Goal: Information Seeking & Learning: Learn about a topic

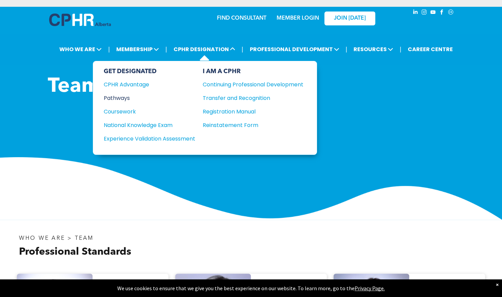
click at [130, 98] on div "Pathways" at bounding box center [145, 98] width 82 height 8
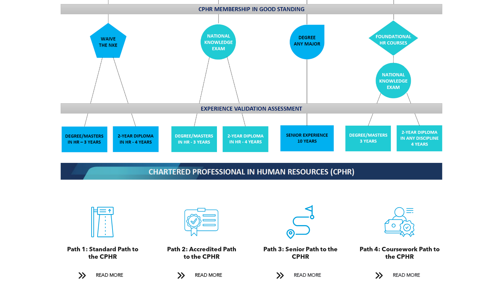
scroll to position [610, 0]
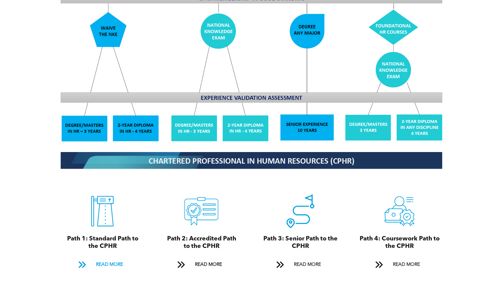
click at [121, 258] on span "READ MORE" at bounding box center [109, 264] width 32 height 13
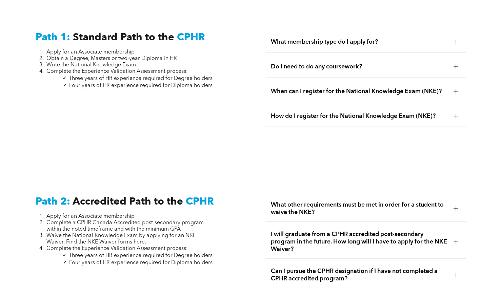
scroll to position [911, 0]
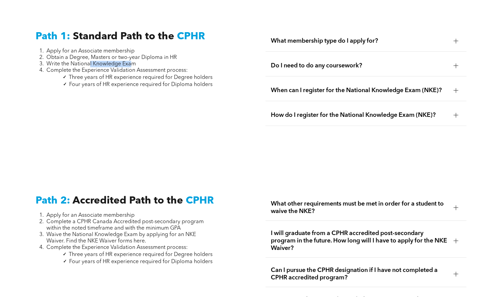
drag, startPoint x: 90, startPoint y: 59, endPoint x: 133, endPoint y: 59, distance: 43.0
click at [133, 61] on span "Write the National Knowledge Exam" at bounding box center [90, 63] width 89 height 5
drag, startPoint x: 133, startPoint y: 59, endPoint x: 137, endPoint y: 69, distance: 10.6
click at [137, 69] on span "Complete the Experience Validation Assessment process:" at bounding box center [116, 70] width 141 height 5
click at [310, 92] on div "When can I register for the National Knowledge Exam (NKE)?" at bounding box center [365, 90] width 201 height 21
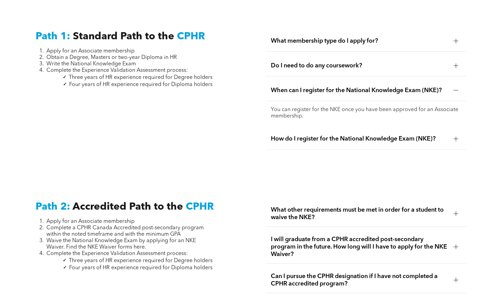
click at [310, 92] on div "When can I register for the National Knowledge Exam (NKE)?" at bounding box center [365, 90] width 201 height 21
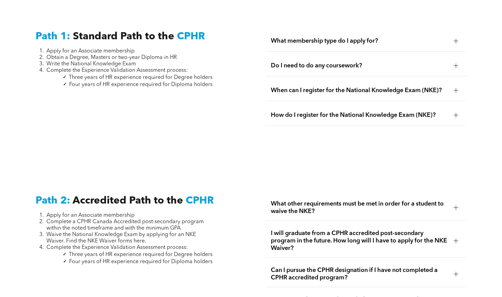
click at [308, 111] on span "How do I register for the National Knowledge Exam (NKE)?" at bounding box center [359, 114] width 177 height 7
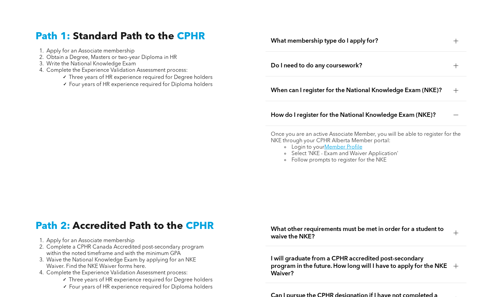
click at [308, 111] on span "How do I register for the National Knowledge Exam (NKE)?" at bounding box center [359, 114] width 177 height 7
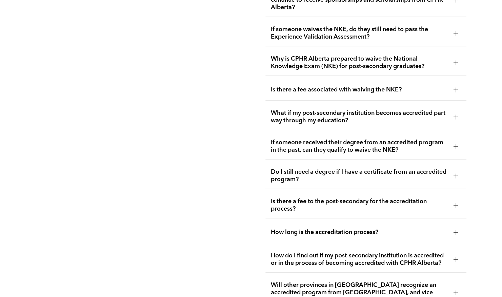
scroll to position [1385, 0]
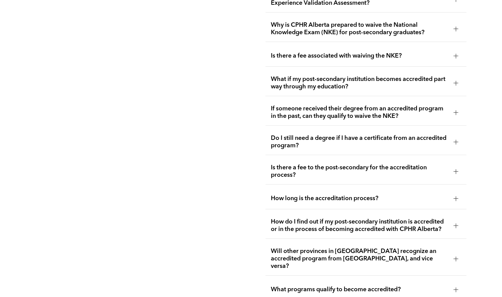
click at [283, 165] on span "Is there a fee to the post-secondary for the accreditation process?" at bounding box center [359, 171] width 177 height 15
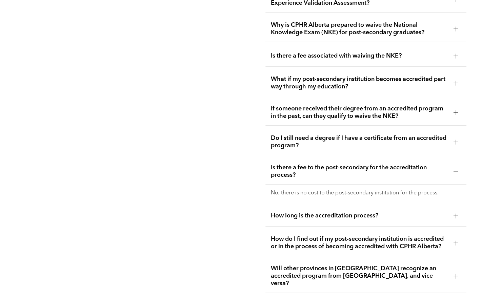
click at [283, 165] on span "Is there a fee to the post-secondary for the accreditation process?" at bounding box center [359, 171] width 177 height 15
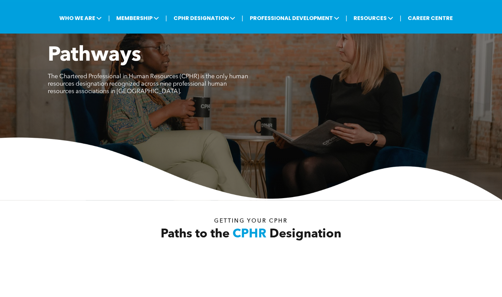
scroll to position [0, 0]
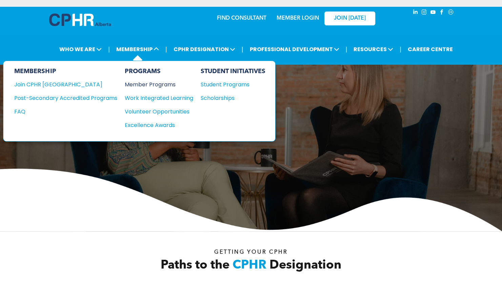
click at [146, 81] on div "Member Programs" at bounding box center [155, 84] width 62 height 8
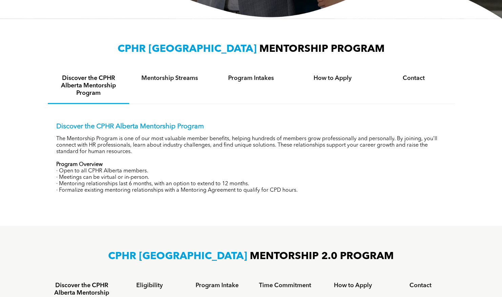
scroll to position [339, 0]
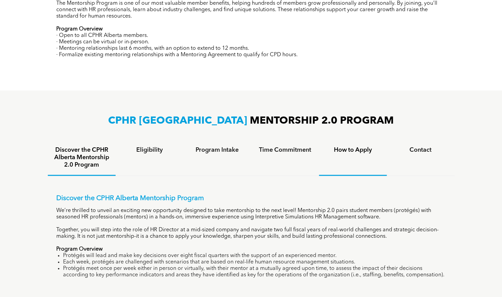
click at [350, 151] on h4 "How to Apply" at bounding box center [353, 149] width 56 height 7
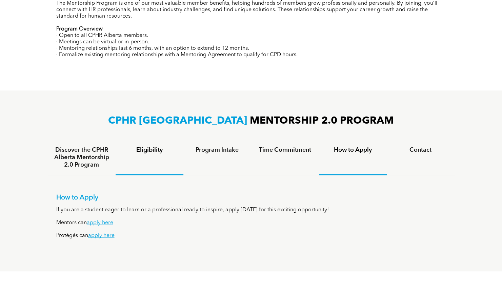
click at [162, 152] on h4 "Eligibility" at bounding box center [150, 149] width 56 height 7
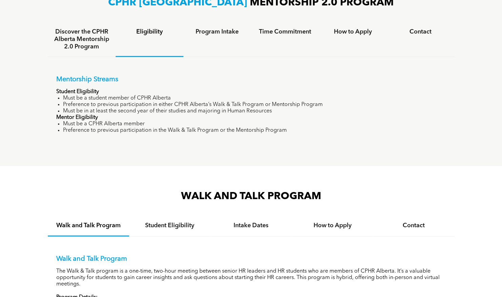
scroll to position [542, 0]
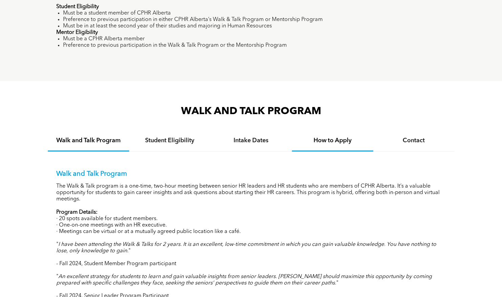
click at [318, 144] on h4 "How to Apply" at bounding box center [332, 140] width 69 height 7
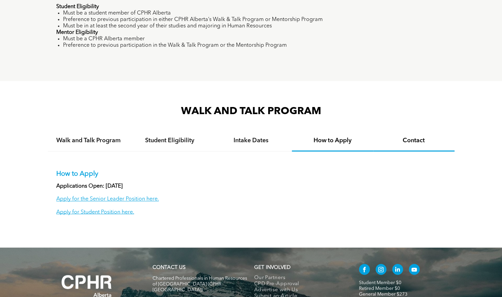
click at [413, 144] on h4 "Contact" at bounding box center [413, 140] width 69 height 7
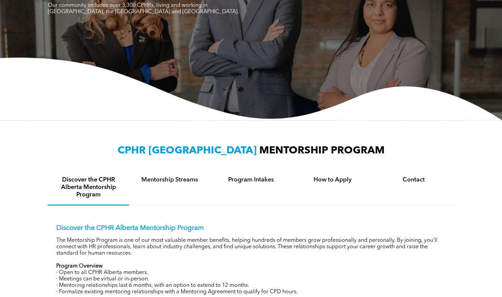
scroll to position [0, 0]
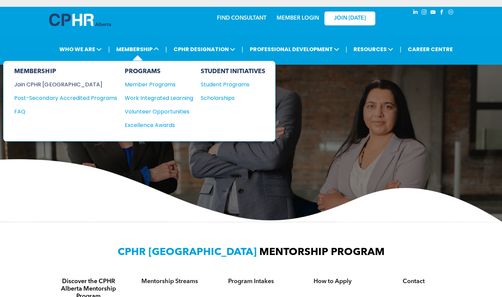
click at [60, 84] on div "Join CPHR [GEOGRAPHIC_DATA]" at bounding box center [60, 84] width 92 height 8
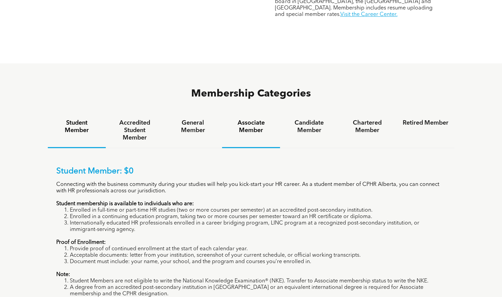
scroll to position [406, 0]
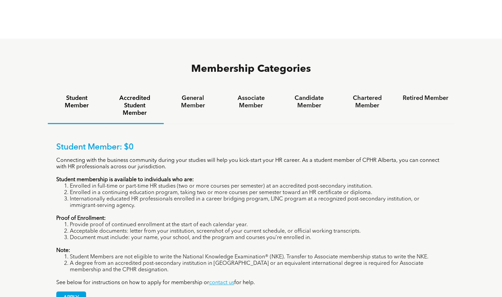
click at [147, 95] on h4 "Accredited Student Member" at bounding box center [135, 106] width 46 height 22
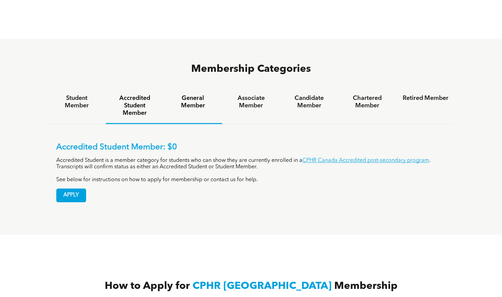
click at [192, 88] on div "General Member" at bounding box center [193, 106] width 58 height 36
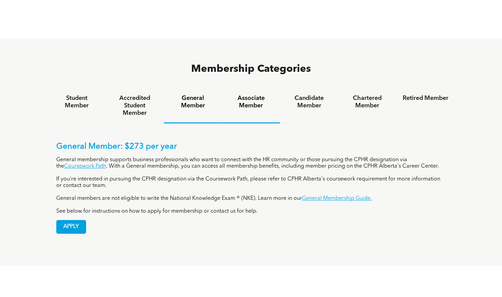
click at [237, 88] on div "Associate Member" at bounding box center [251, 105] width 58 height 35
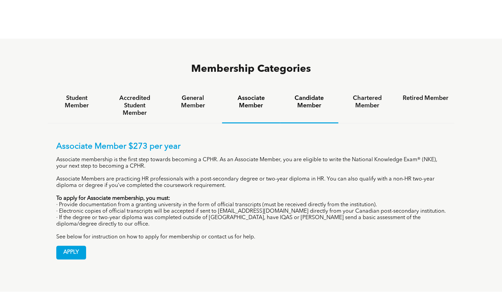
click at [302, 95] on h4 "Candidate Member" at bounding box center [309, 102] width 46 height 15
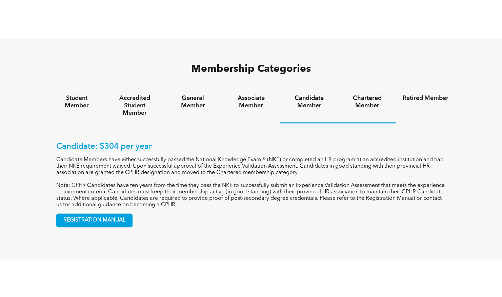
click at [357, 95] on h4 "Chartered Member" at bounding box center [367, 102] width 46 height 15
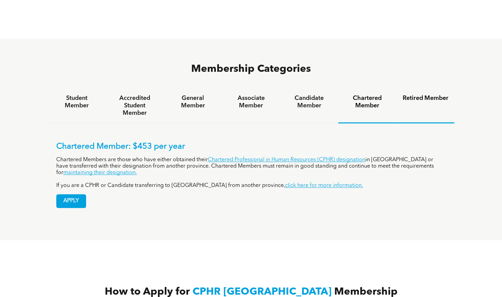
click at [438, 88] on div "Retired Member" at bounding box center [425, 105] width 58 height 35
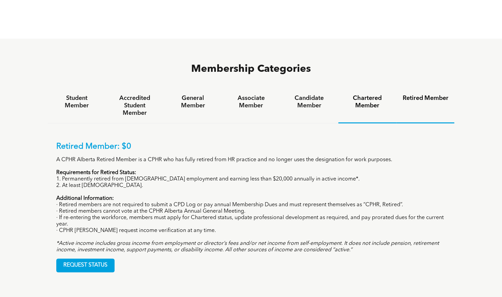
click at [377, 95] on h4 "Chartered Member" at bounding box center [367, 102] width 46 height 15
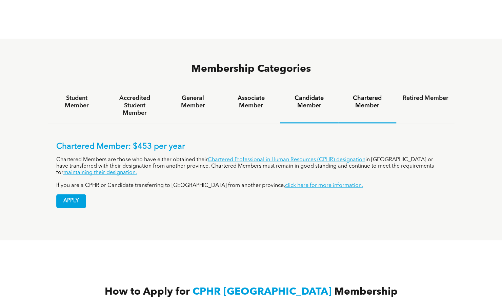
click at [309, 95] on h4 "Candidate Member" at bounding box center [309, 102] width 46 height 15
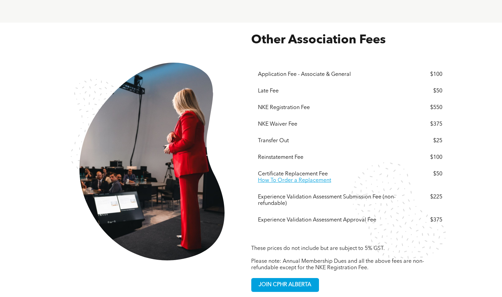
scroll to position [1118, 0]
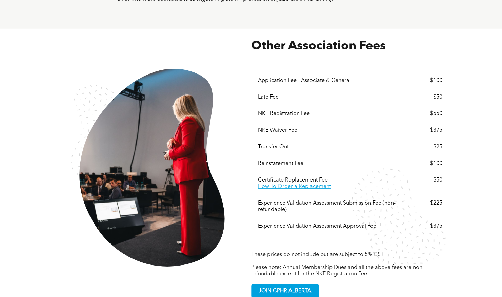
click at [308, 111] on div "NKE Registration Fee" at bounding box center [331, 114] width 146 height 6
click at [422, 111] on div "$550" at bounding box center [423, 114] width 37 height 6
click at [423, 127] on div "$375" at bounding box center [423, 130] width 37 height 6
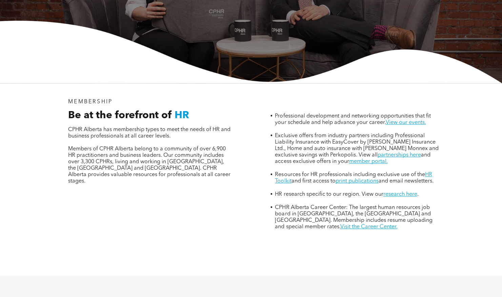
scroll to position [0, 0]
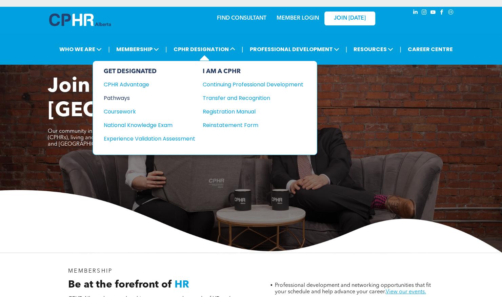
click at [150, 97] on div "Pathways" at bounding box center [145, 98] width 82 height 8
click at [129, 94] on div "Pathways" at bounding box center [145, 98] width 82 height 8
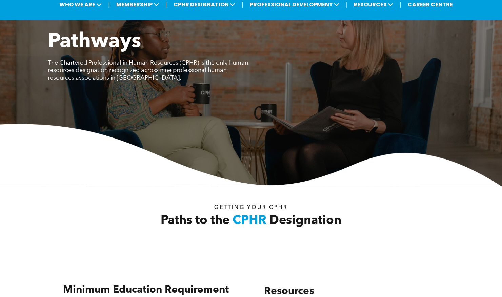
scroll to position [203, 0]
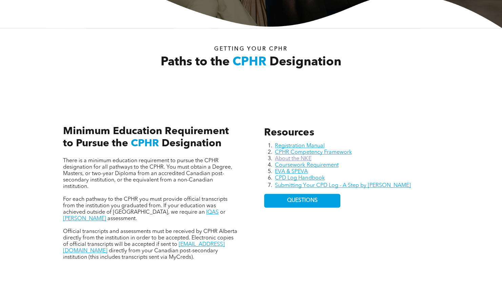
click at [290, 159] on link "About the NKE" at bounding box center [293, 158] width 36 height 5
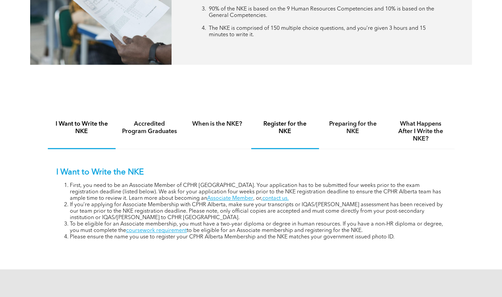
scroll to position [373, 0]
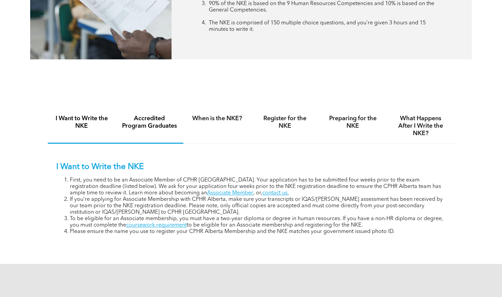
click at [152, 134] on div "Accredited Program Graduates" at bounding box center [150, 126] width 68 height 35
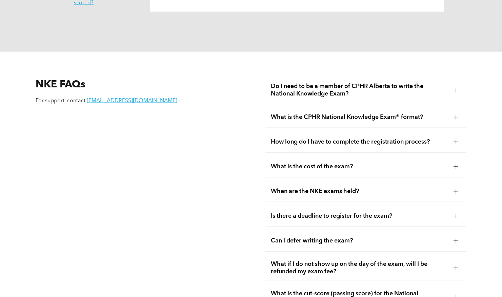
scroll to position [813, 0]
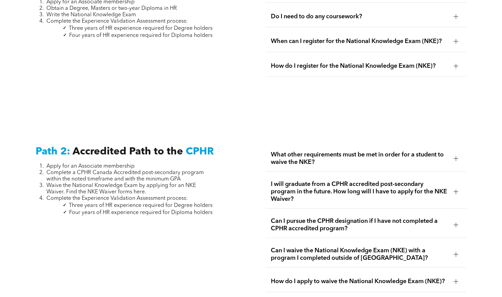
scroll to position [1016, 0]
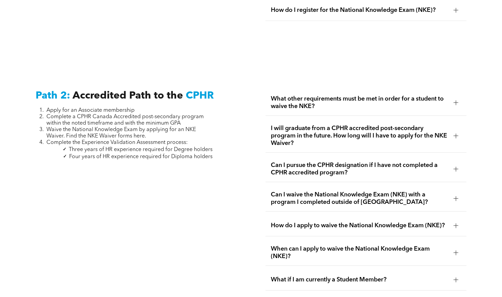
click at [365, 100] on span "What other requirements must be met in order for a student to waive the NKE?" at bounding box center [359, 102] width 177 height 15
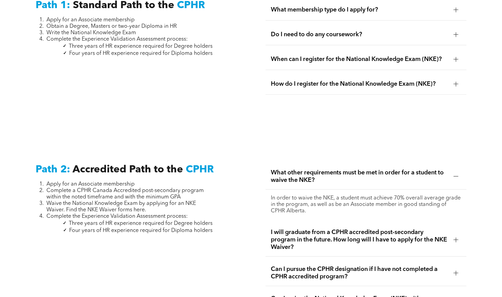
scroll to position [1059, 0]
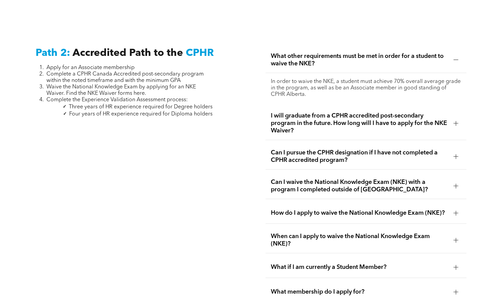
click at [458, 121] on div at bounding box center [455, 123] width 10 height 10
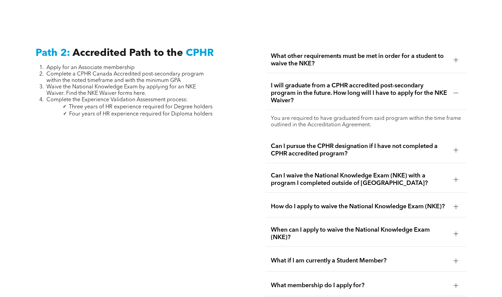
click at [456, 174] on div at bounding box center [455, 179] width 10 height 10
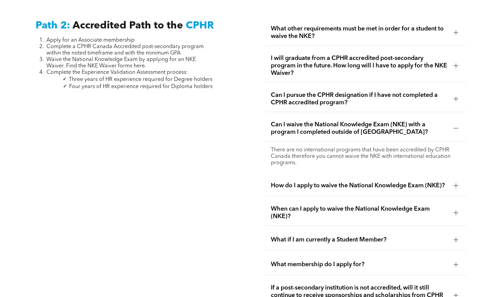
scroll to position [1093, 0]
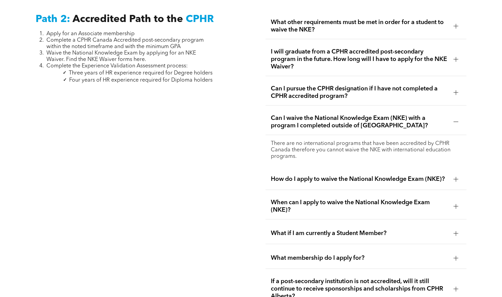
click at [456, 174] on div at bounding box center [455, 179] width 10 height 10
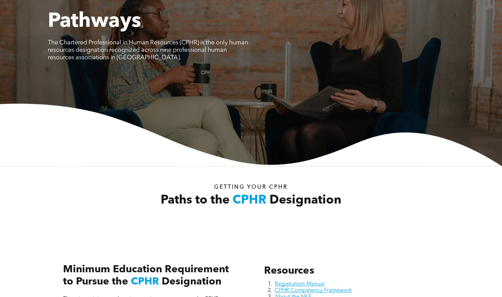
scroll to position [0, 0]
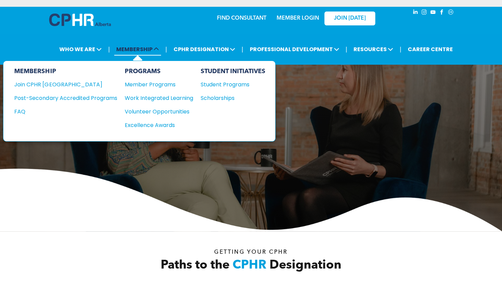
click at [155, 48] on span at bounding box center [155, 49] width 6 height 8
click at [59, 83] on div "Join CPHR [GEOGRAPHIC_DATA]" at bounding box center [60, 84] width 92 height 8
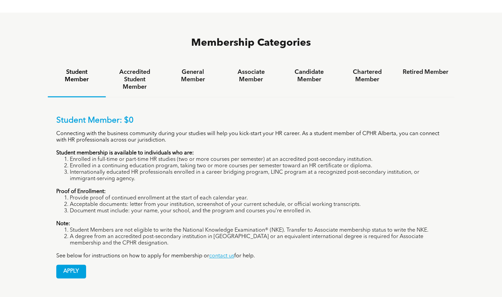
scroll to position [406, 0]
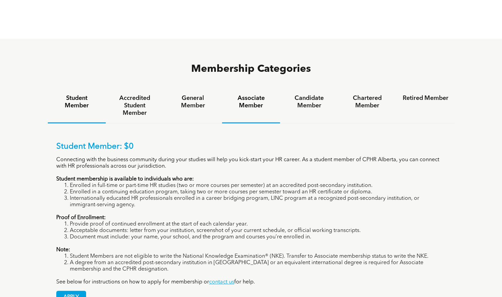
click at [258, 95] on h4 "Associate Member" at bounding box center [251, 102] width 46 height 15
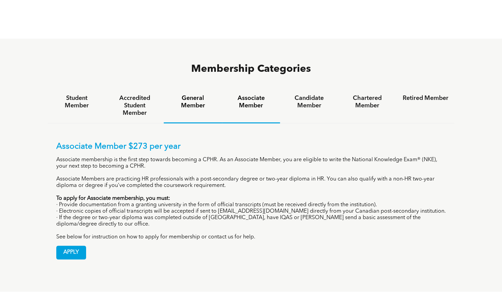
click at [205, 95] on h4 "General Member" at bounding box center [193, 102] width 46 height 15
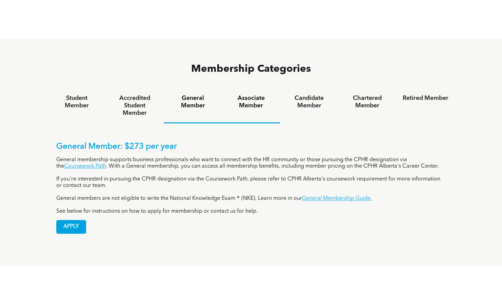
click at [243, 95] on h4 "Associate Member" at bounding box center [251, 102] width 46 height 15
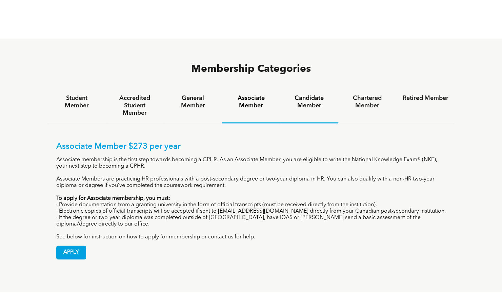
click at [312, 95] on h4 "Candidate Member" at bounding box center [309, 102] width 46 height 15
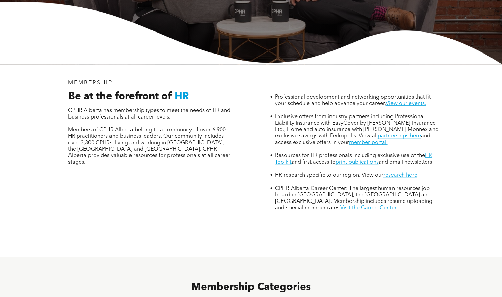
scroll to position [153, 0]
